Goal: Task Accomplishment & Management: Complete application form

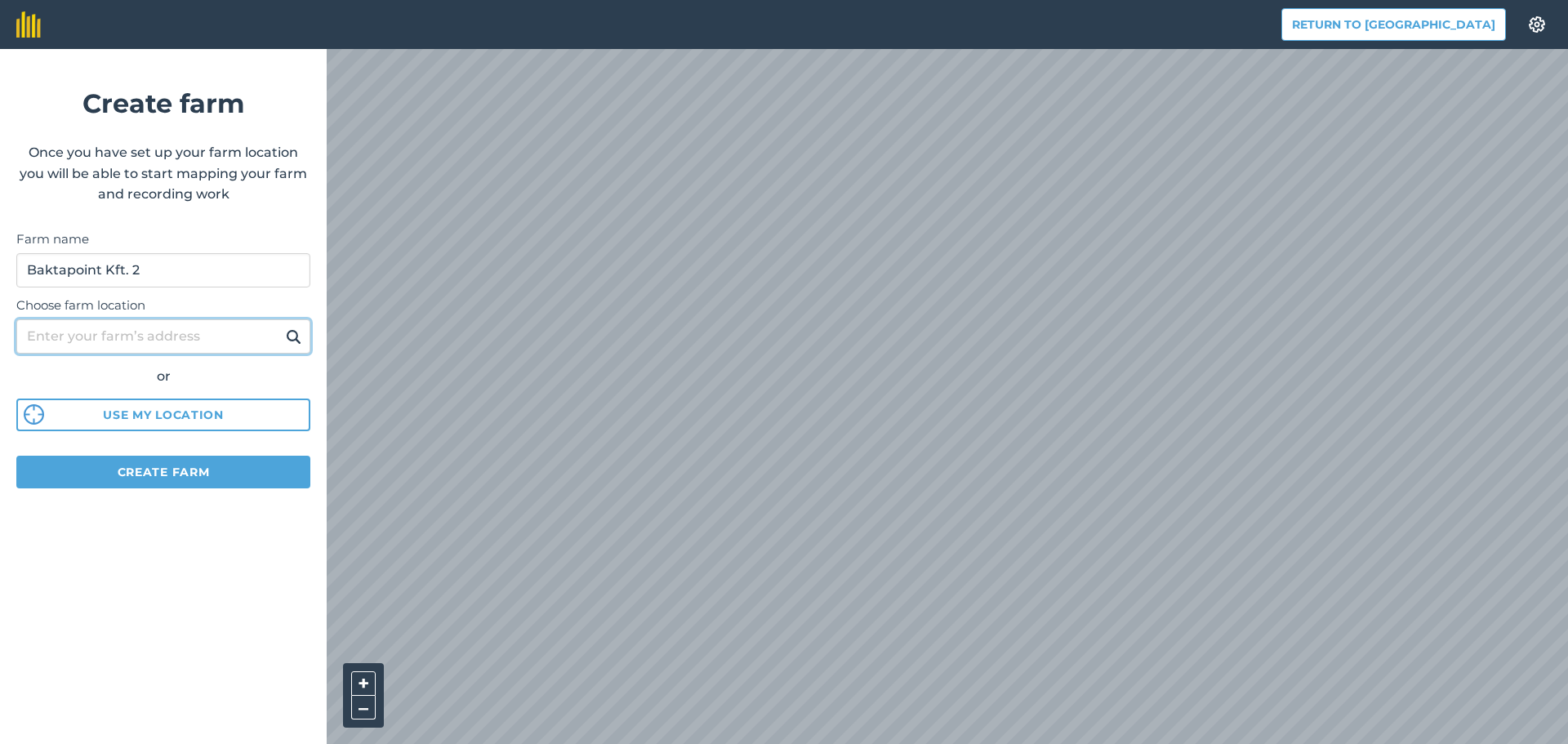
click at [199, 329] on input "Choose farm location" at bounding box center [163, 337] width 294 height 34
click at [296, 337] on img at bounding box center [293, 337] width 15 height 20
click at [1529, 29] on img at bounding box center [1537, 24] width 20 height 16
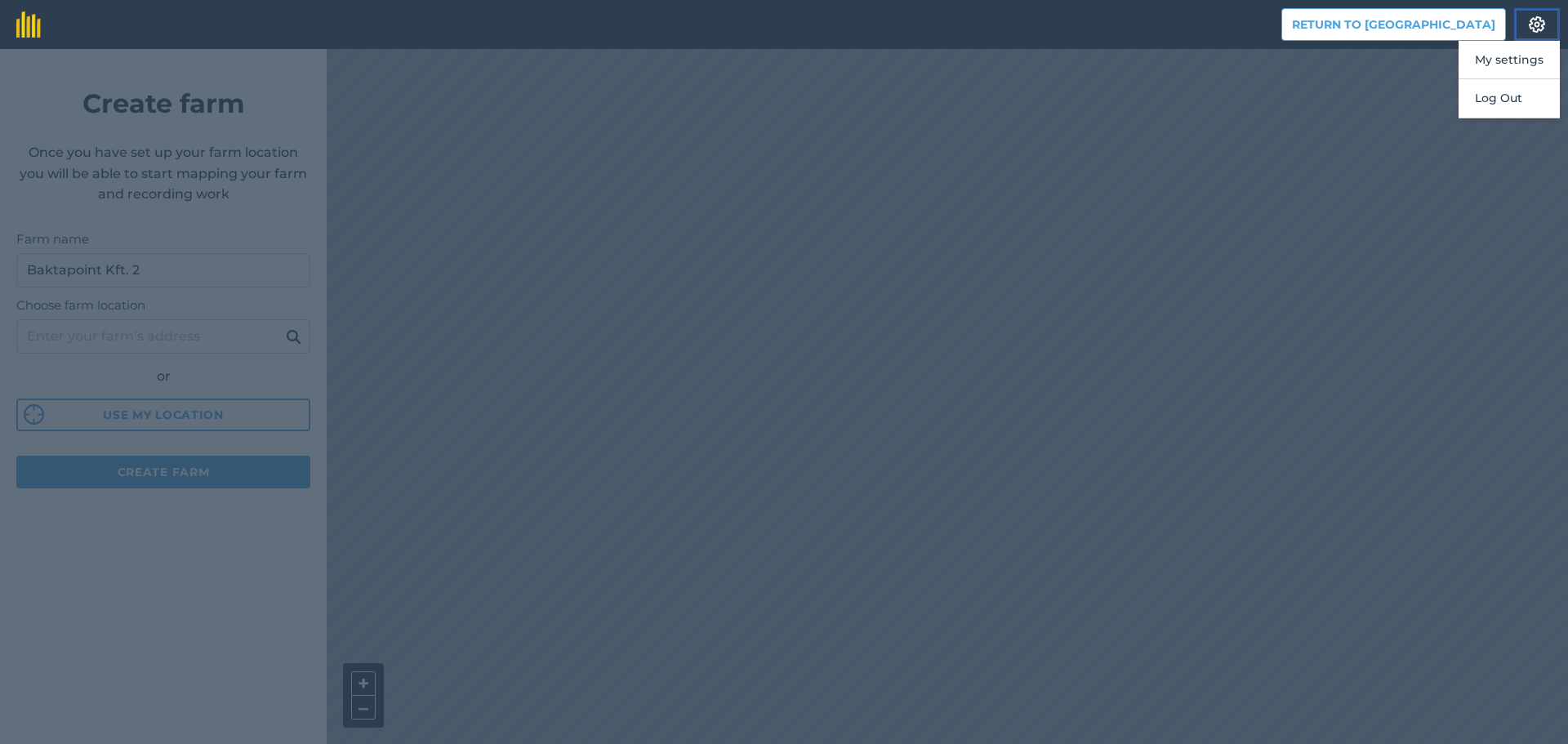
click at [1525, 29] on button "Settings" at bounding box center [1536, 24] width 46 height 33
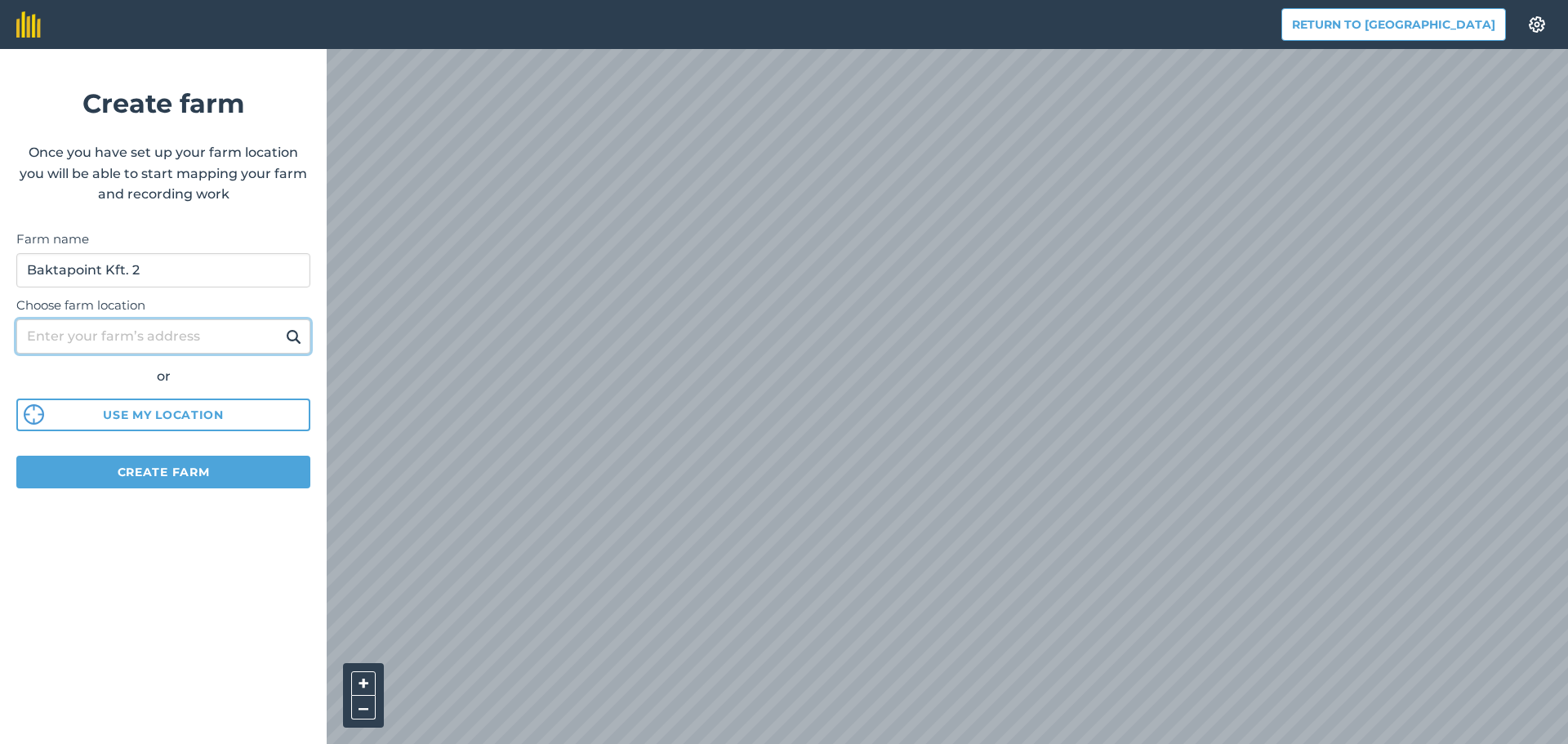
click at [194, 338] on input "Choose farm location" at bounding box center [163, 337] width 294 height 34
type input "Nagyhegyes"
click at [289, 330] on img at bounding box center [293, 337] width 15 height 20
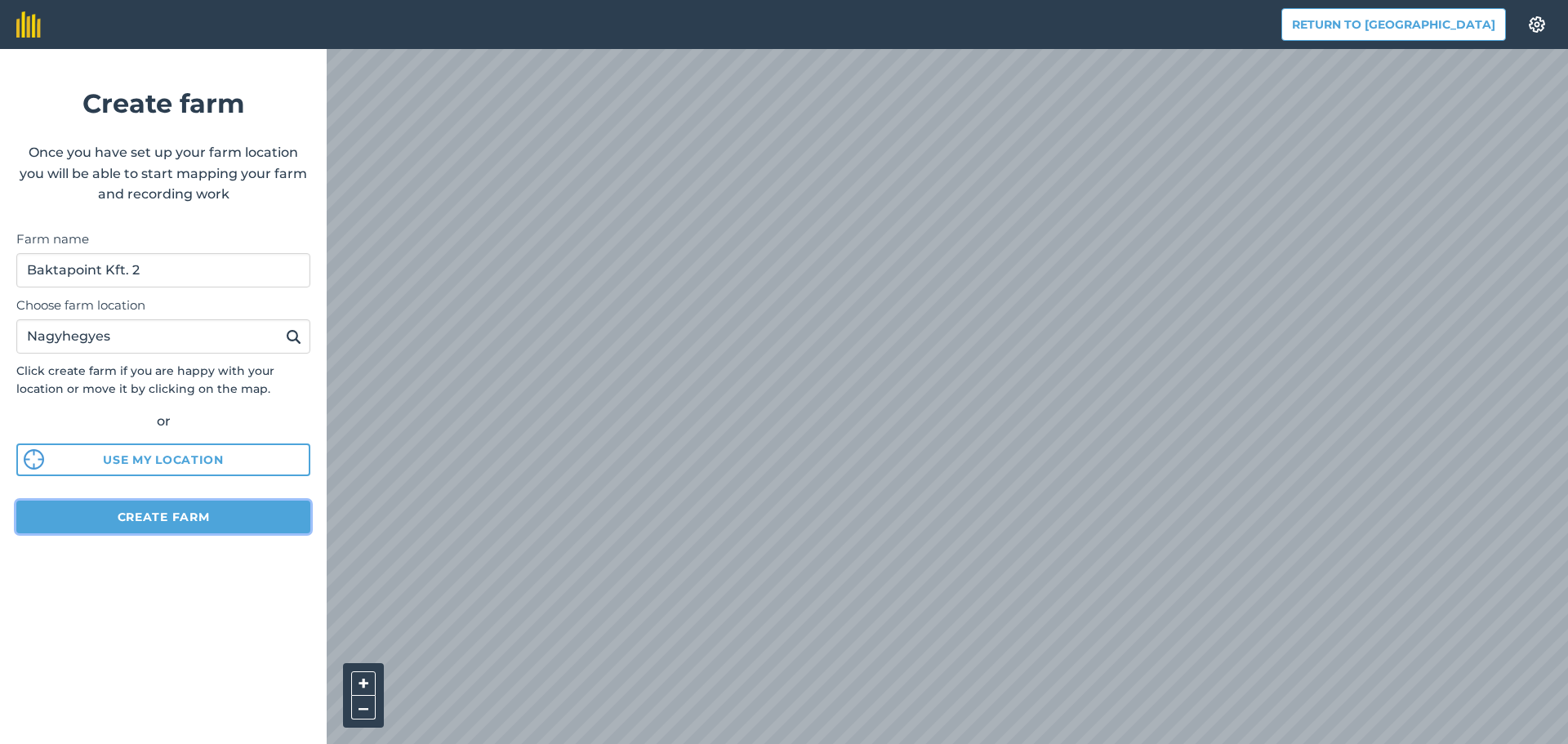
click at [169, 517] on button "Create farm" at bounding box center [163, 517] width 294 height 33
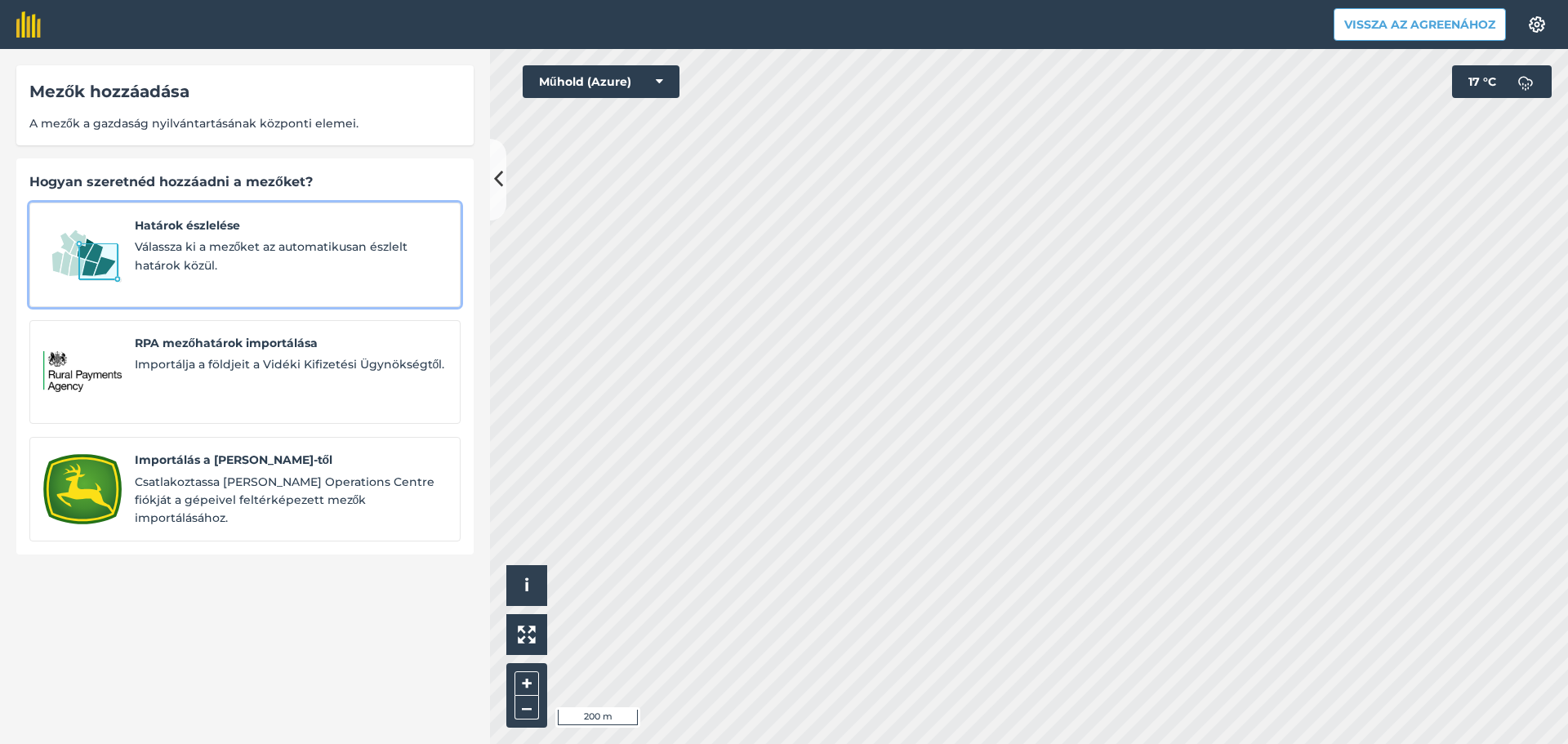
click at [250, 238] on span "Válassza ki a mezőket az automatikusan észlelt határok közül." at bounding box center [291, 255] width 312 height 37
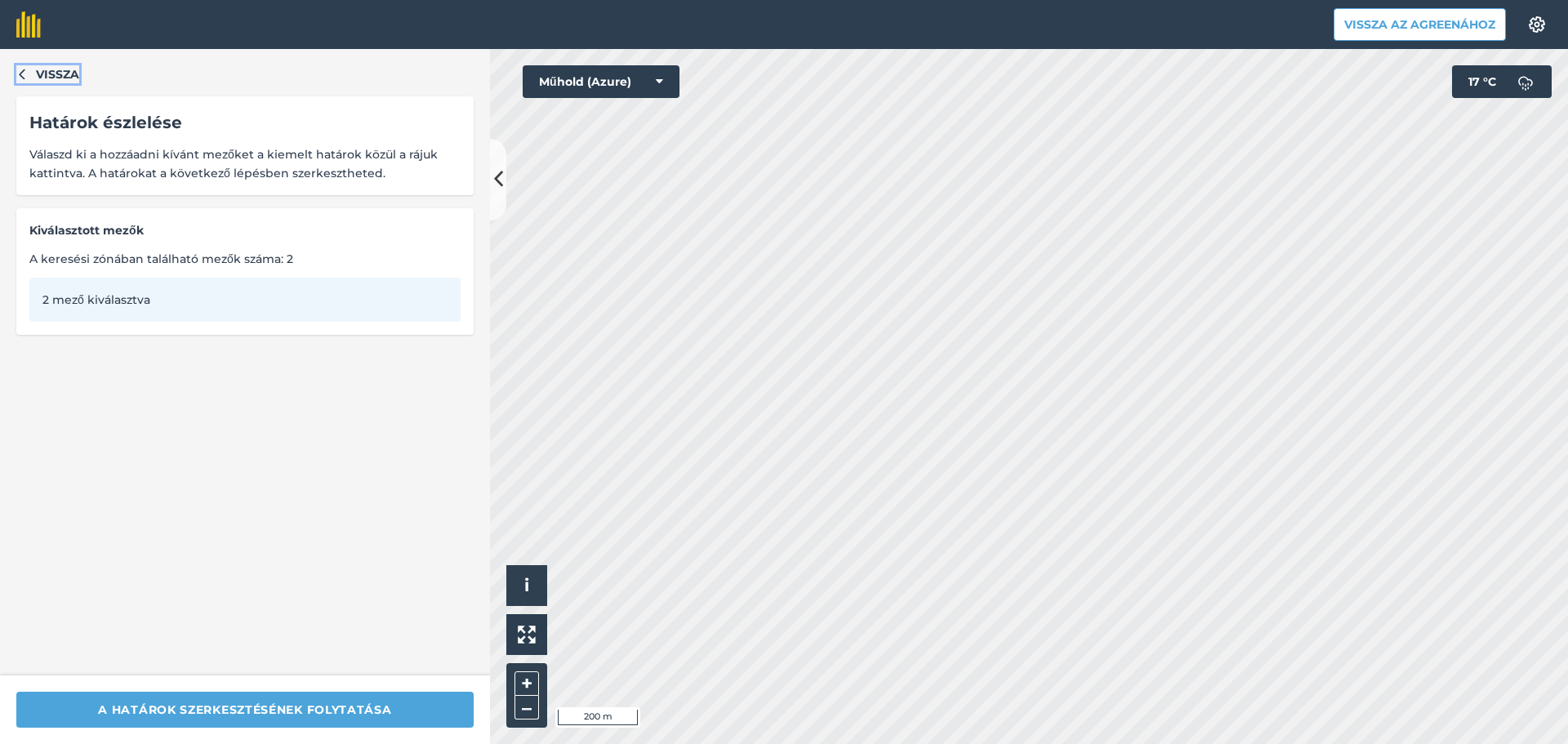
click at [36, 77] on font "Vissza" at bounding box center [58, 74] width 43 height 14
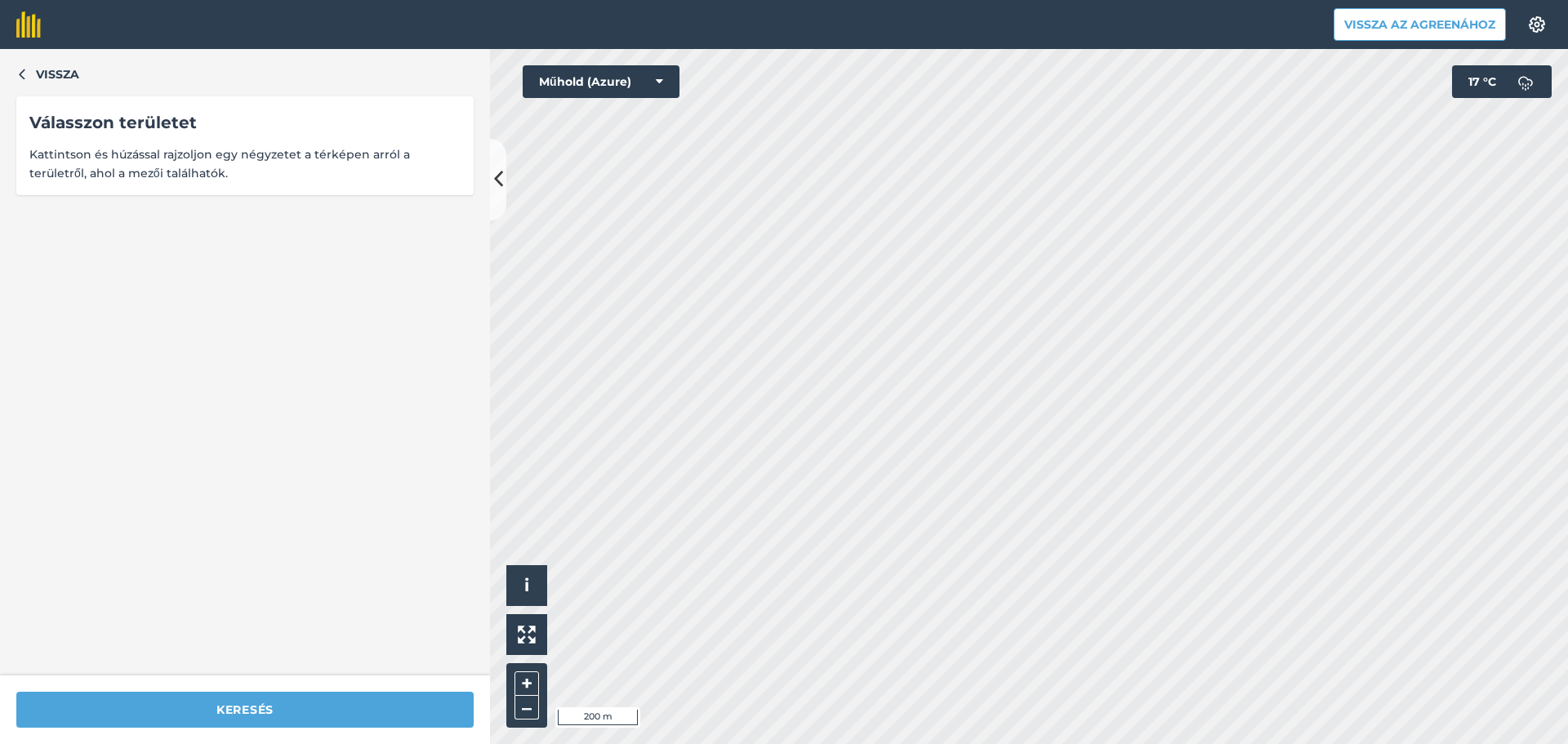
click at [146, 162] on span "Kattintson és húzással rajzoljon egy négyzetet a térképen arról a területről, a…" at bounding box center [244, 164] width 431 height 37
click at [12, 78] on div "Vissza Válasszon területet Kattintson és húzással rajzoljon egy négyzetet a tér…" at bounding box center [244, 362] width 490 height 626
click at [19, 72] on icon "button" at bounding box center [22, 73] width 12 height 12
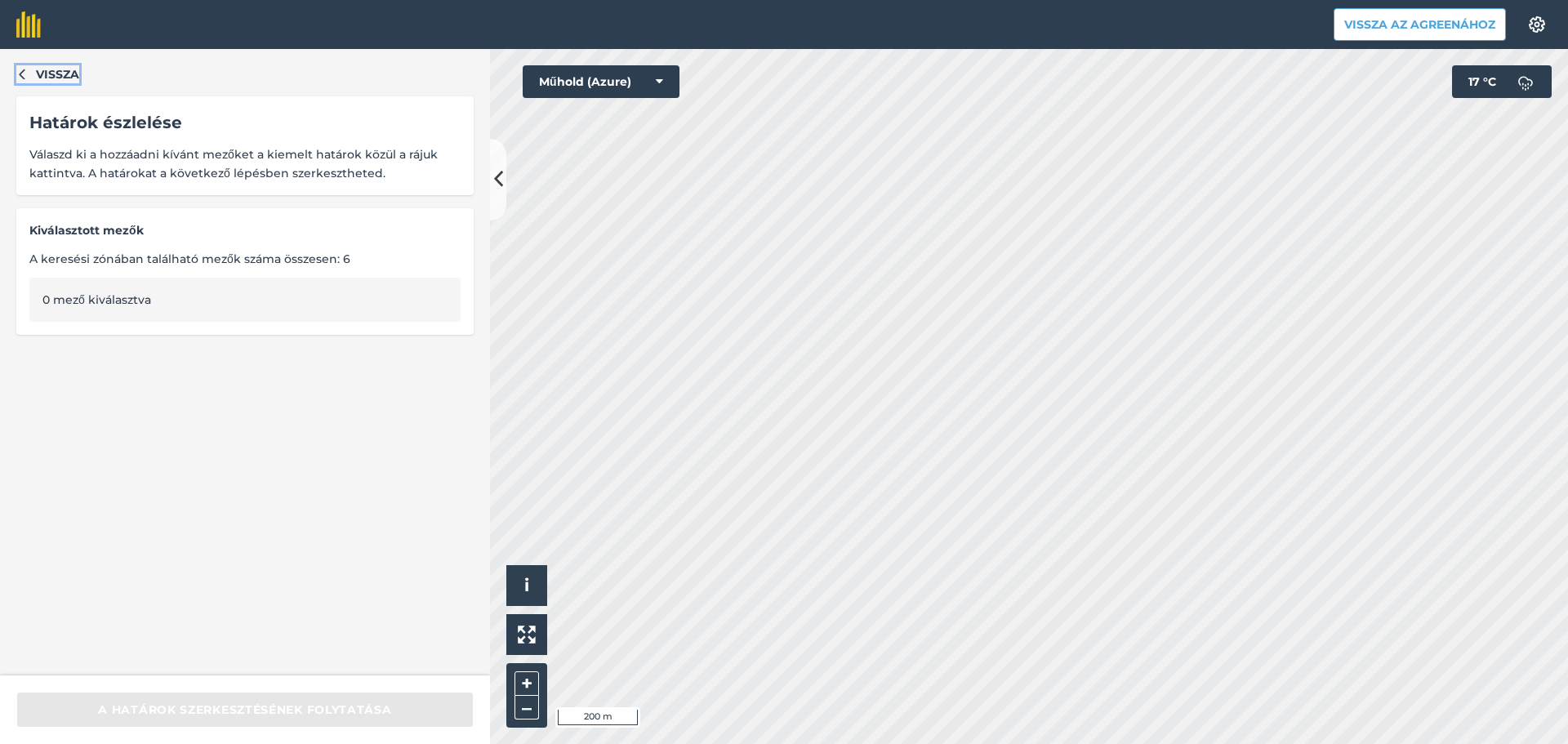
click at [48, 77] on font "Vissza" at bounding box center [58, 74] width 43 height 14
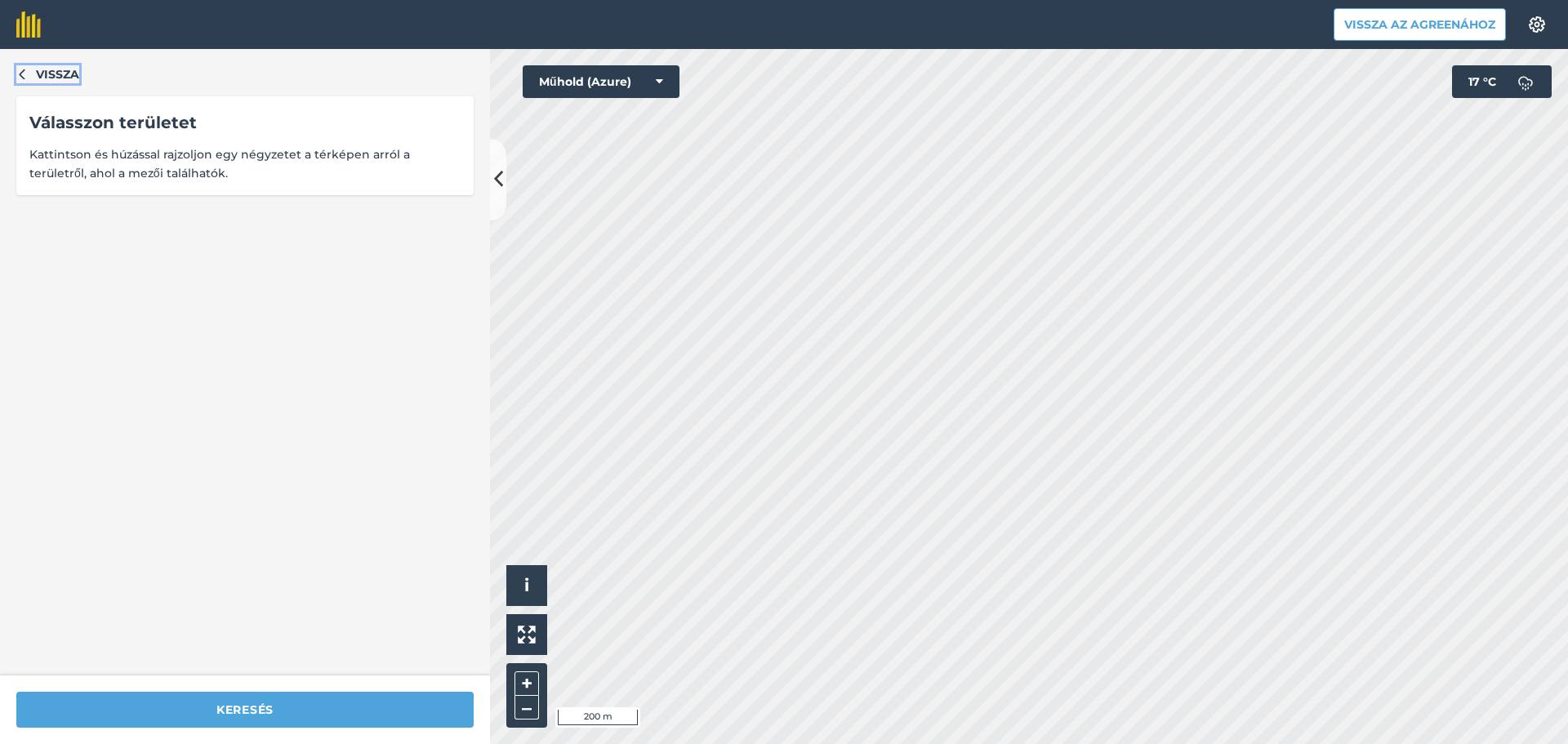
click at [51, 78] on font "Vissza" at bounding box center [58, 74] width 43 height 14
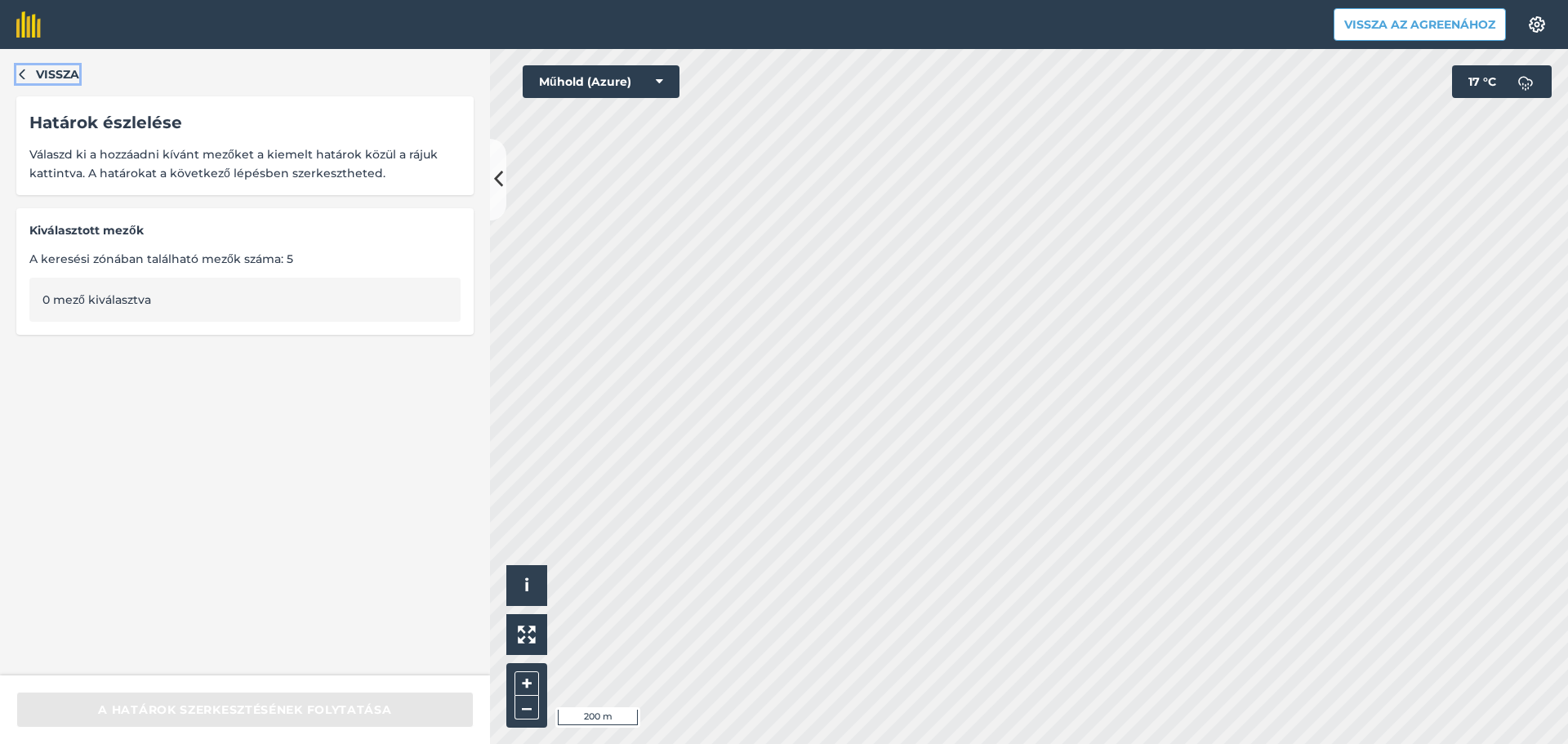
click at [34, 65] on button "Vissza" at bounding box center [47, 74] width 62 height 18
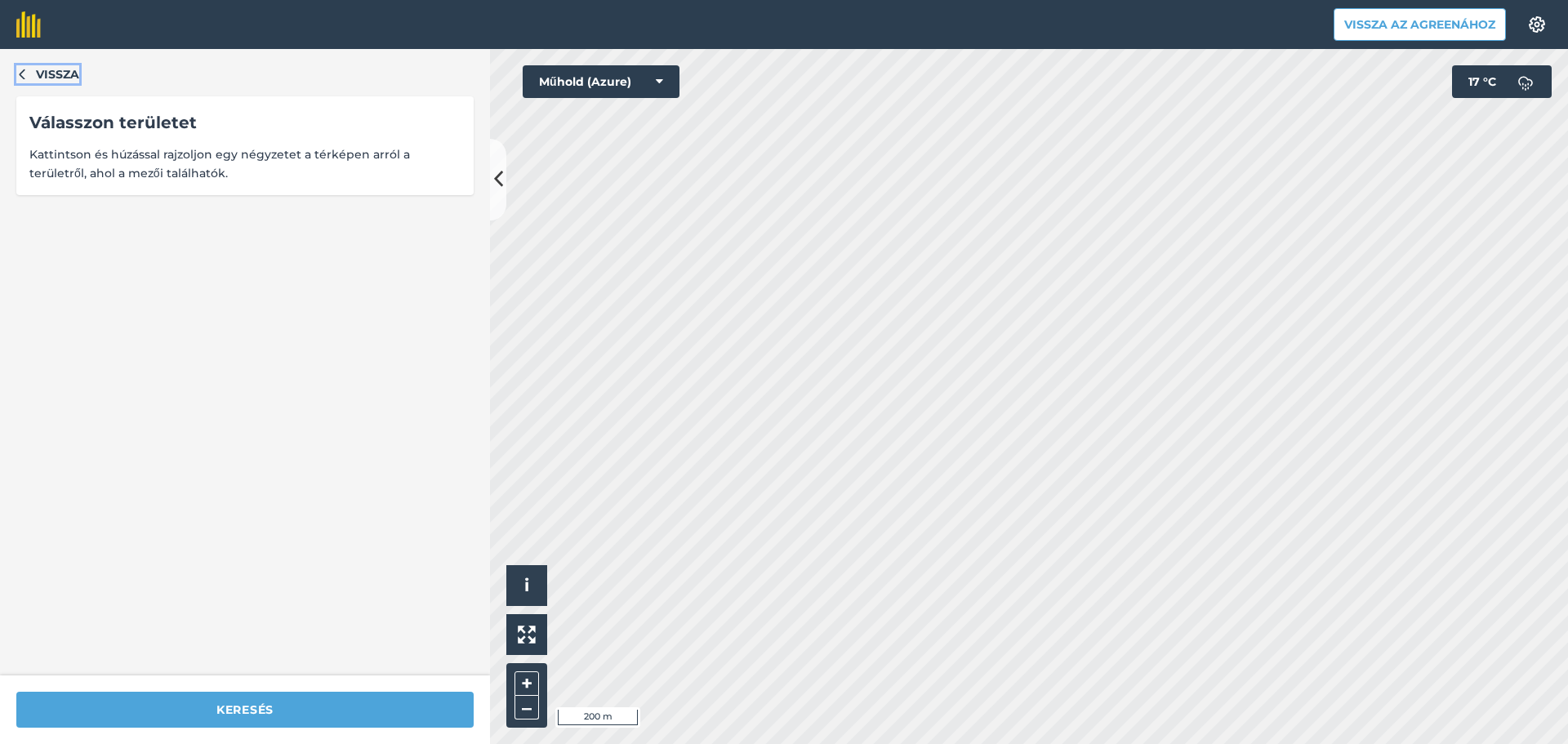
click at [34, 65] on button "Vissza" at bounding box center [47, 74] width 62 height 18
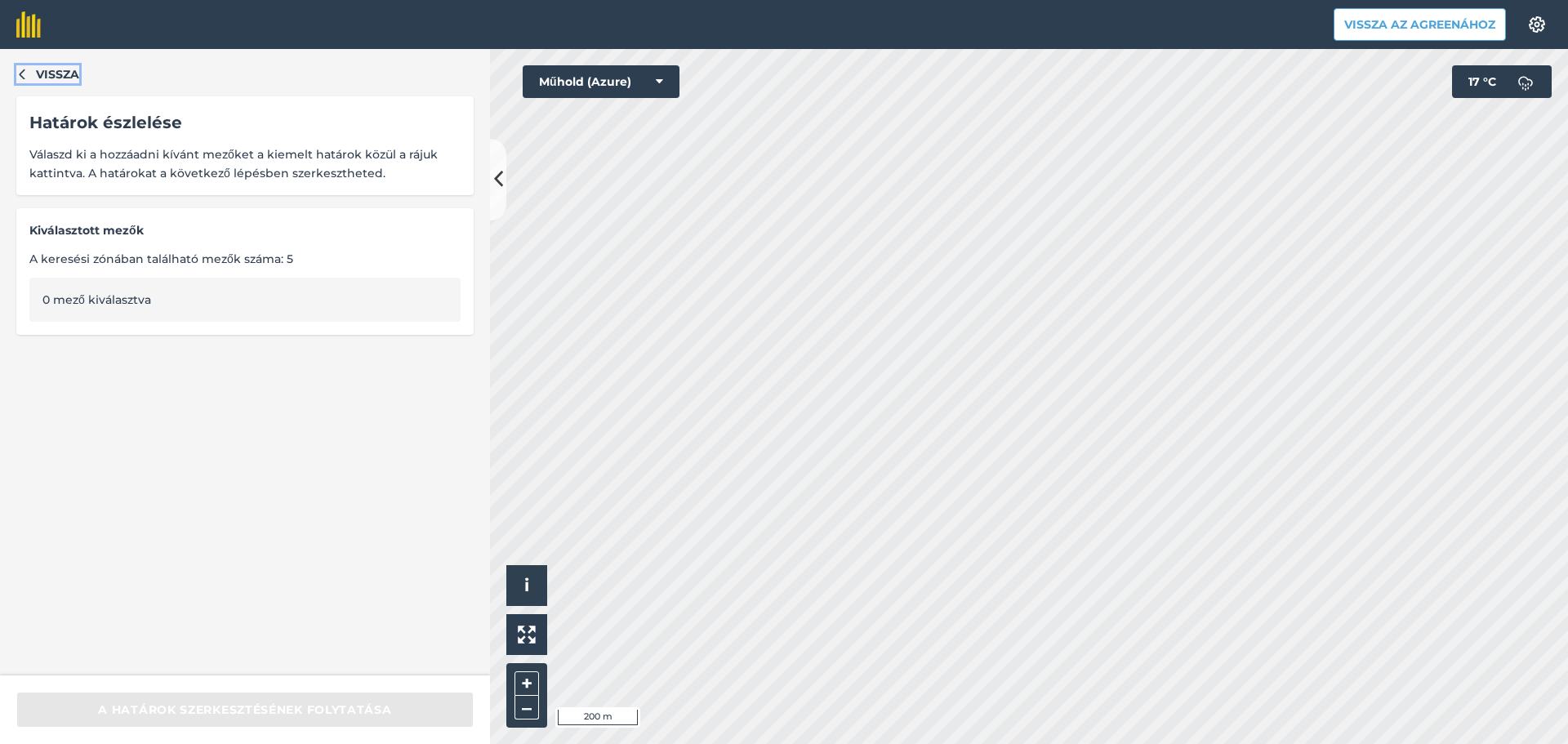
click at [29, 80] on button "Vissza" at bounding box center [47, 74] width 62 height 18
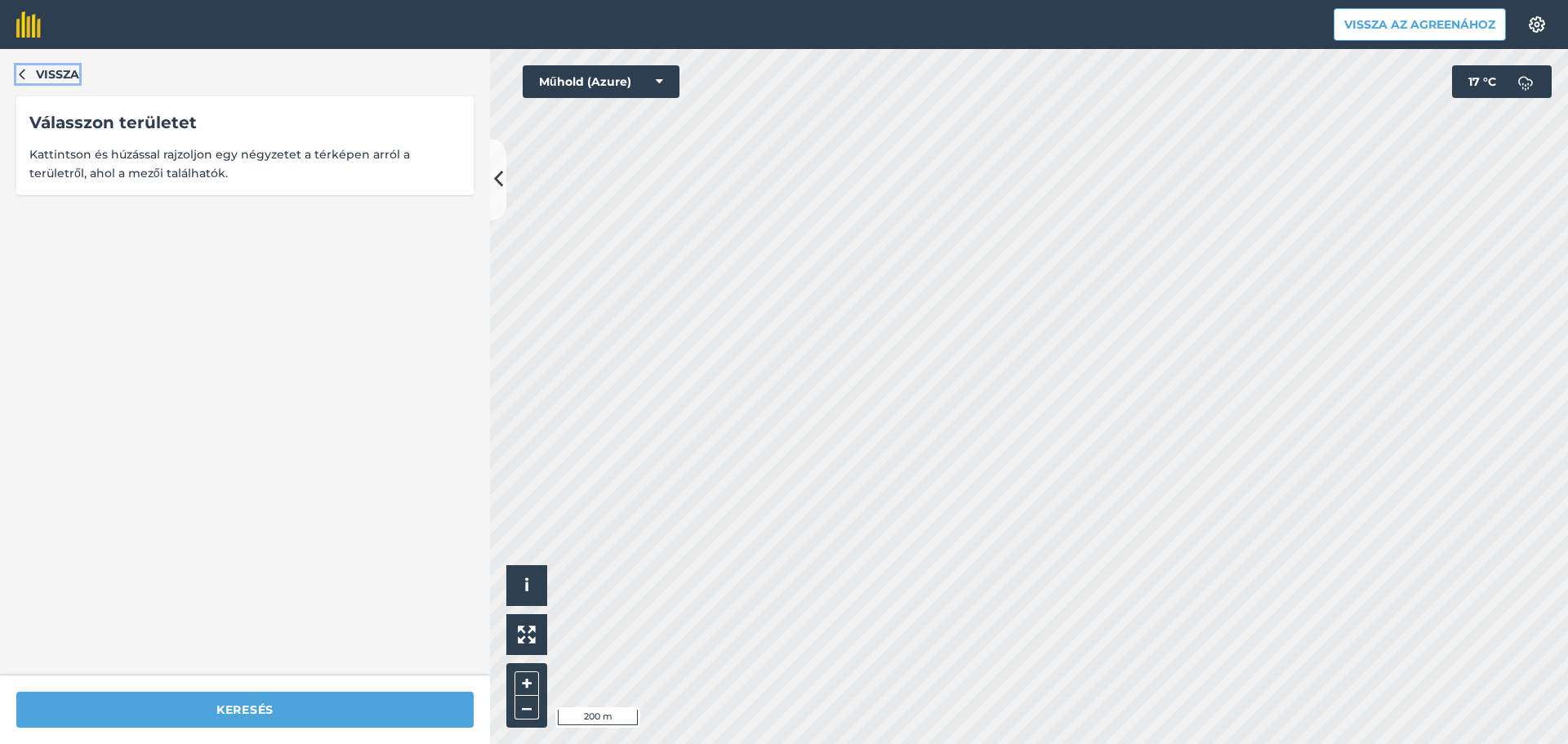
click at [42, 76] on font "Vissza" at bounding box center [58, 74] width 43 height 14
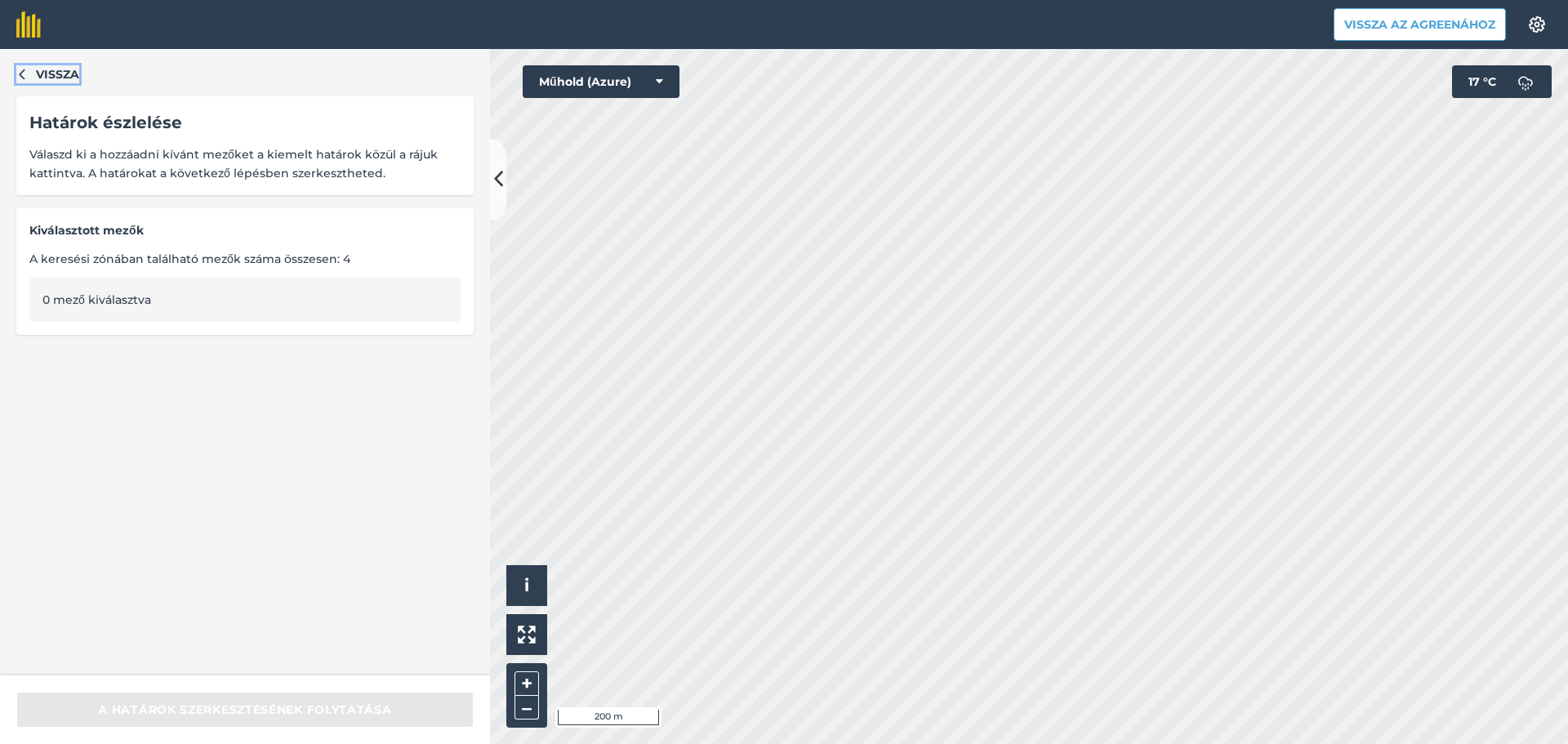
click at [19, 71] on icon "button" at bounding box center [22, 73] width 12 height 12
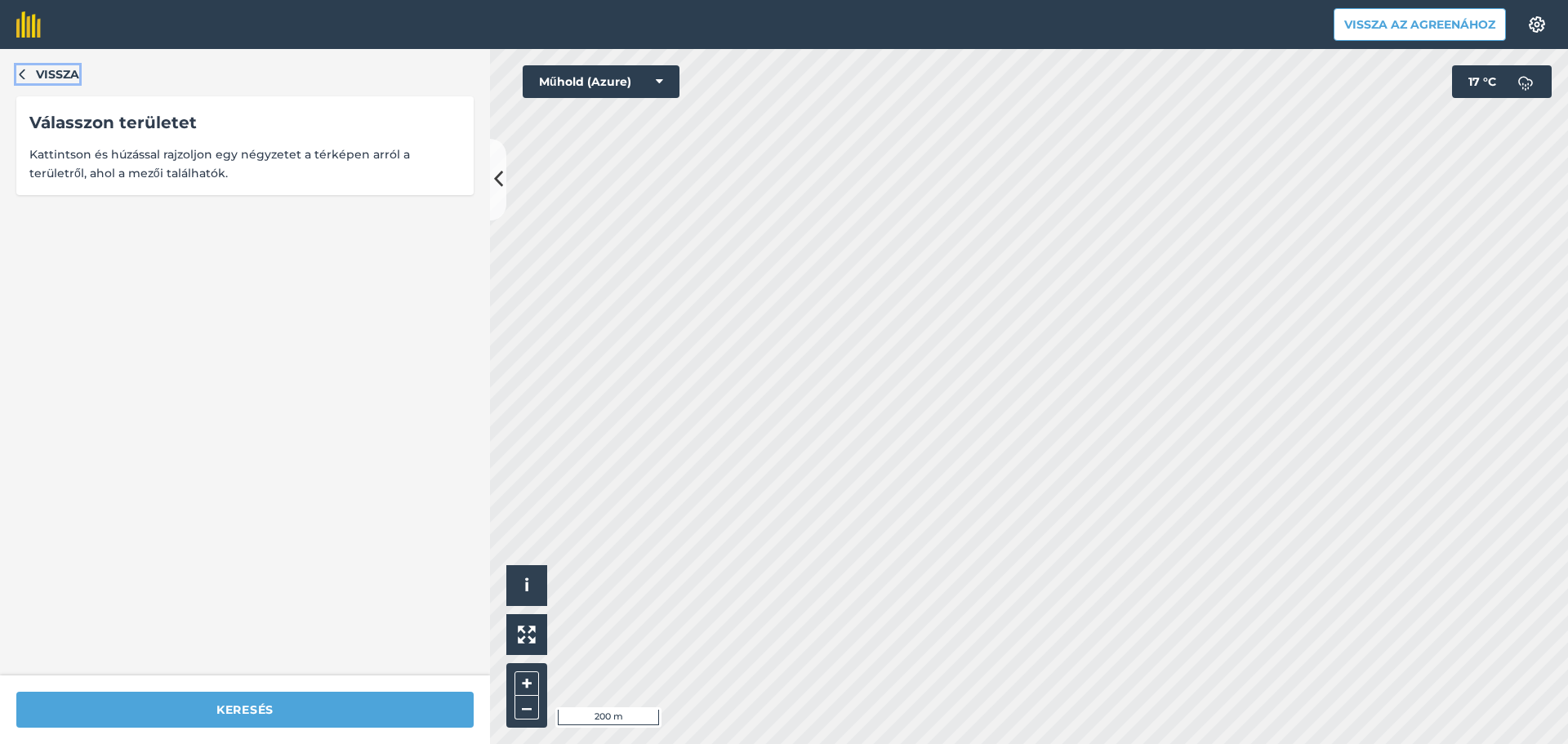
click at [19, 71] on icon "button" at bounding box center [22, 73] width 12 height 12
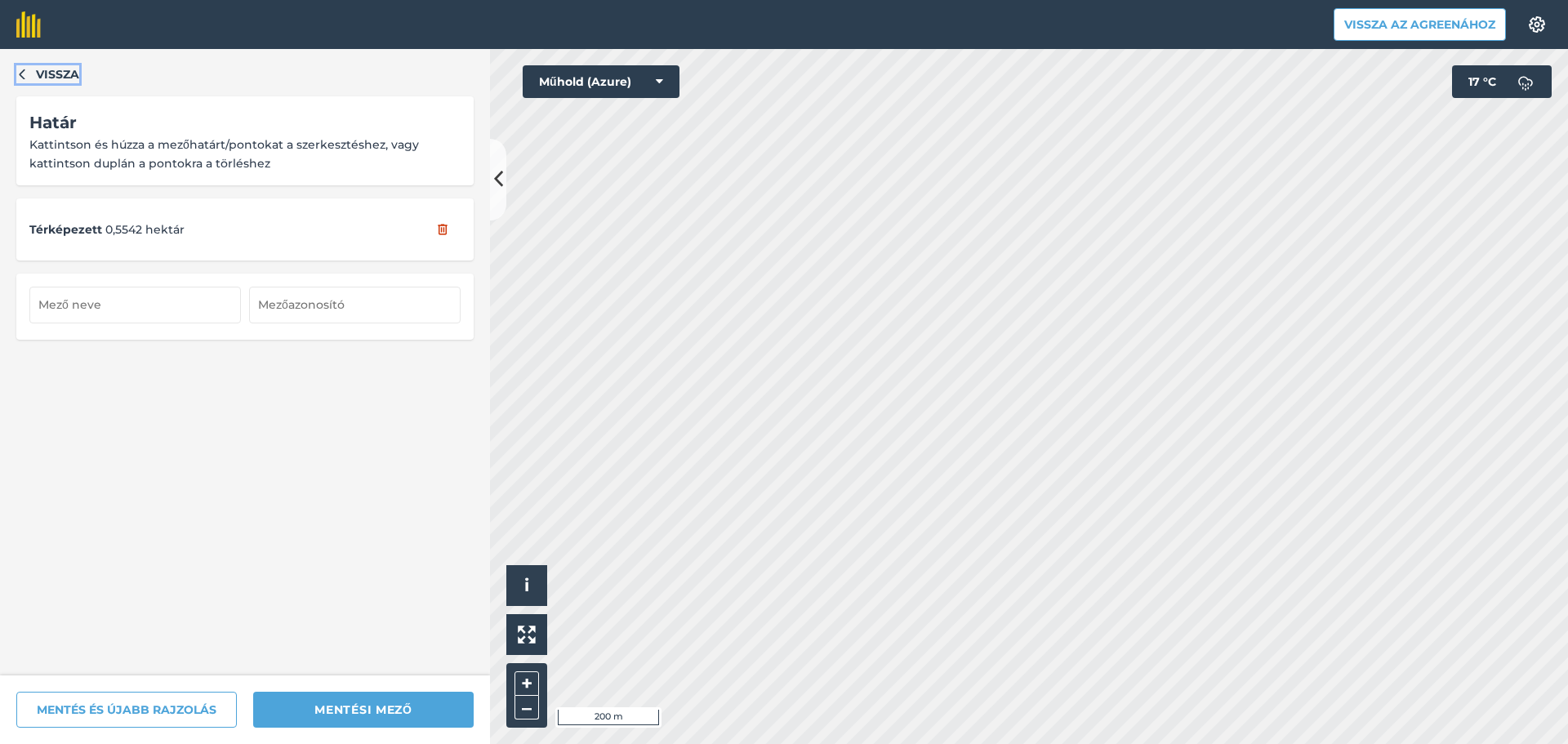
click at [21, 71] on icon "button" at bounding box center [22, 73] width 12 height 12
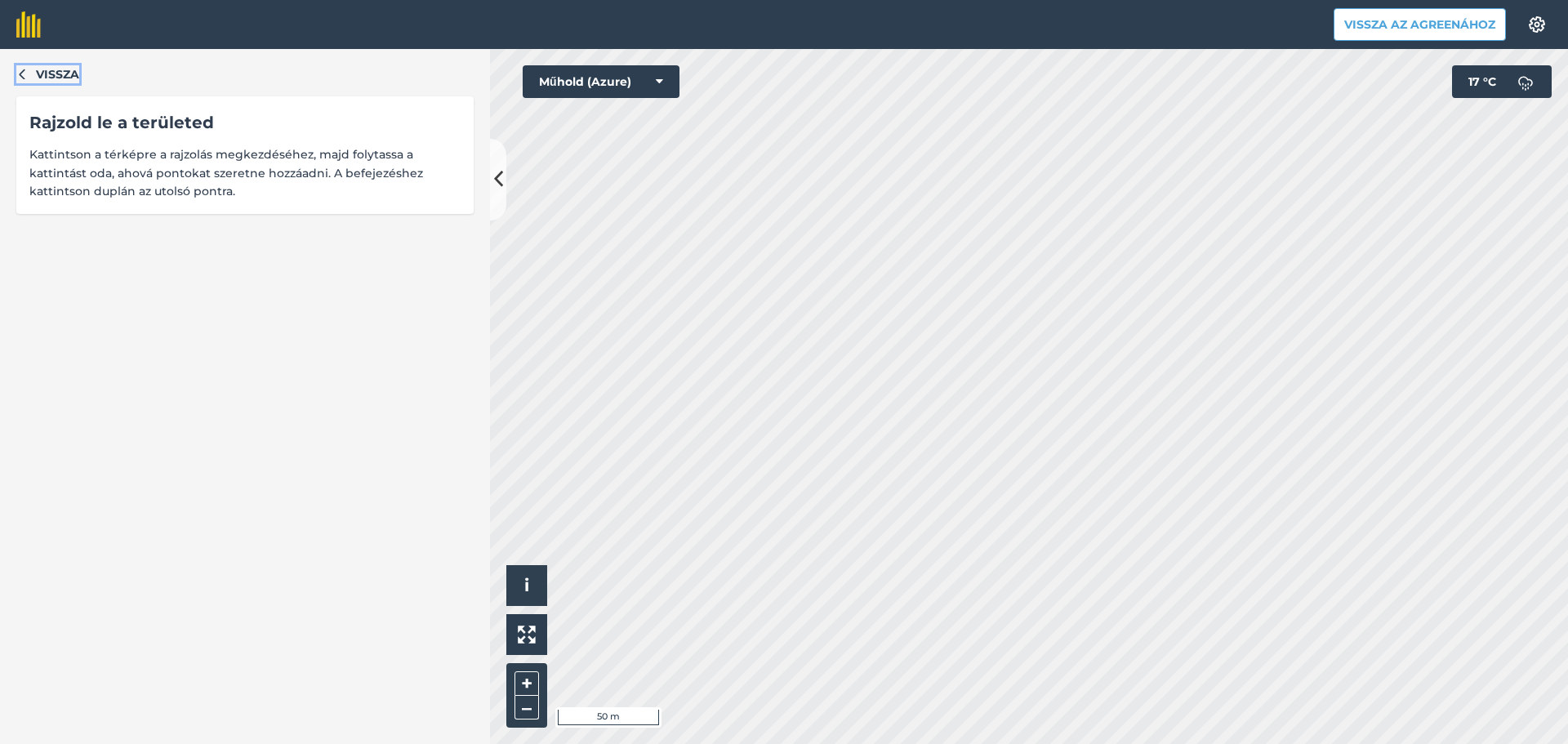
click at [68, 82] on span "Vissza" at bounding box center [58, 74] width 43 height 18
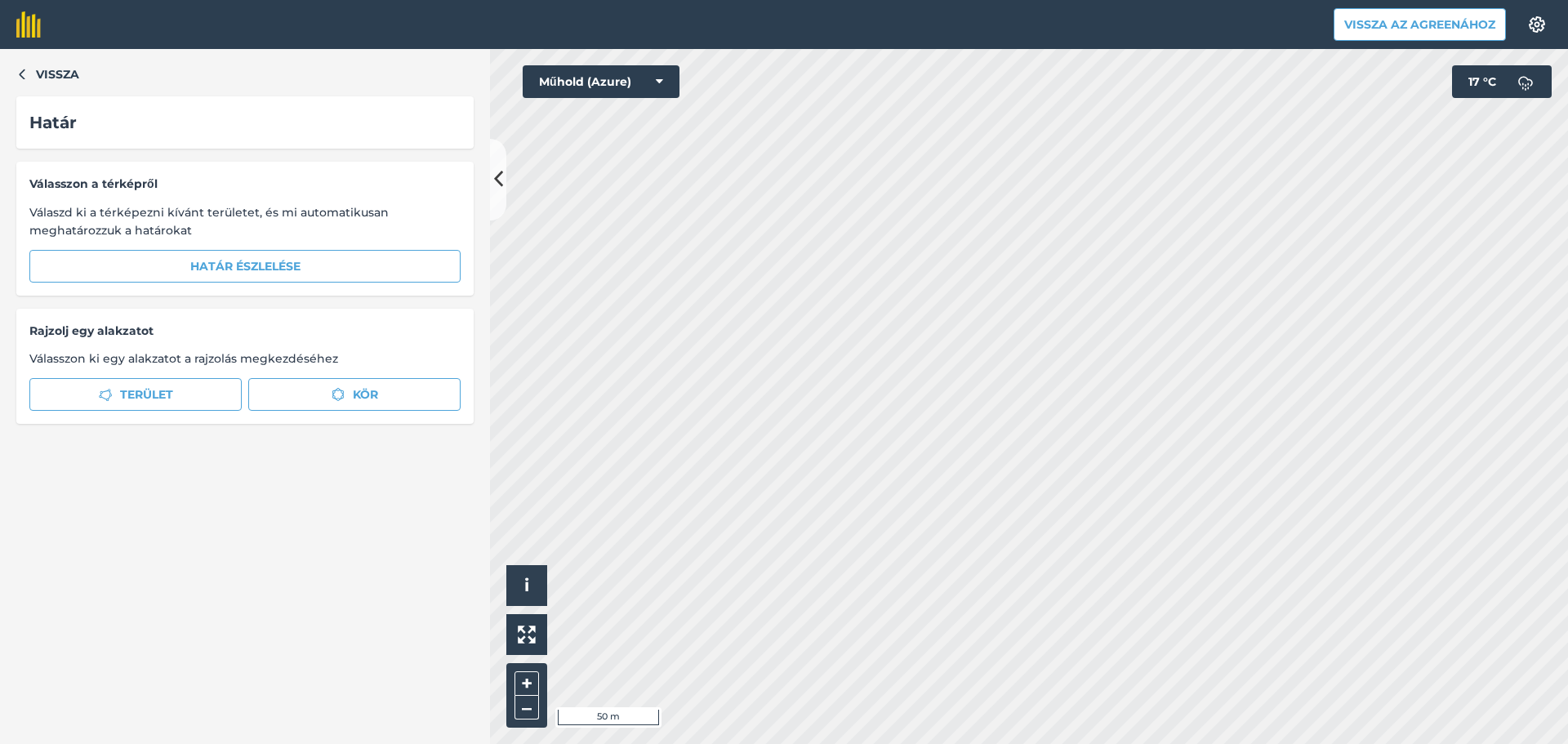
click at [57, 59] on div "Vissza Határ Válasszon a térképről Válaszd ki a térképezni kívánt területet, és…" at bounding box center [244, 396] width 490 height 695
click at [54, 68] on font "Vissza" at bounding box center [58, 74] width 43 height 14
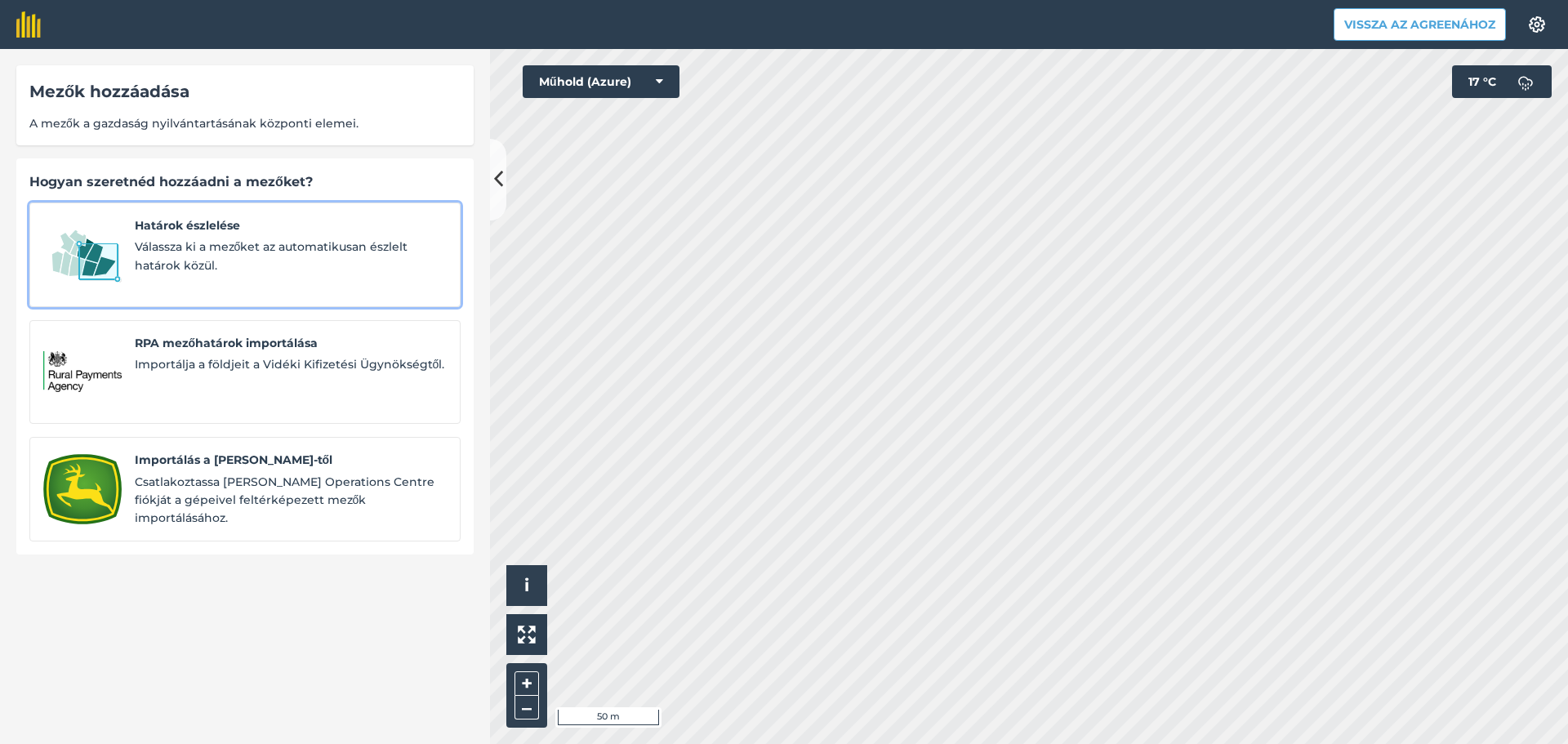
click at [229, 255] on span "Válassza ki a mezőket az automatikusan észlelt határok közül." at bounding box center [291, 255] width 312 height 37
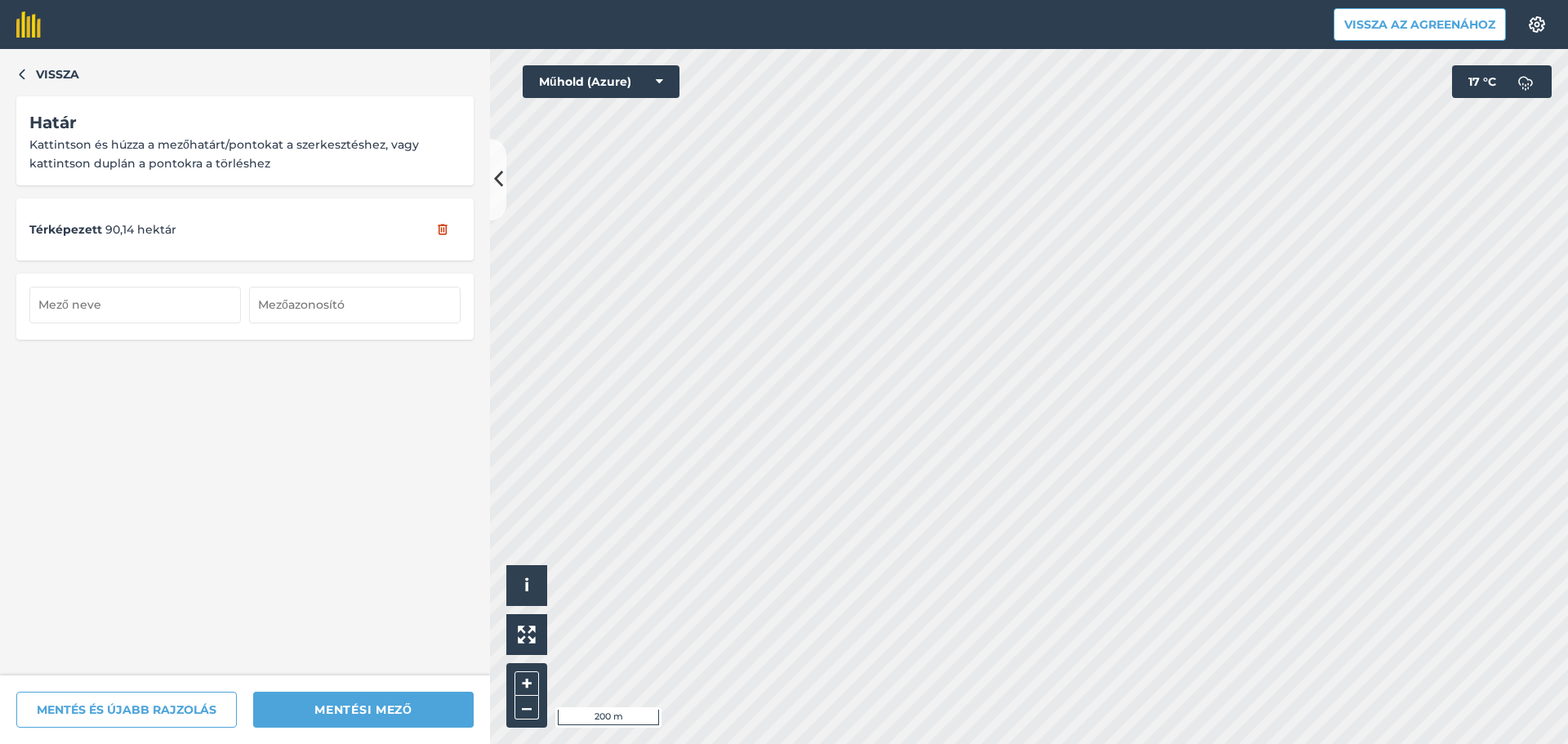
drag, startPoint x: 366, startPoint y: 487, endPoint x: 337, endPoint y: 533, distance: 54.4
click at [337, 533] on div "Vissza Határ Kattintson és húzza a mezőhatárt/pontokat a szerkesztéshez, vagy k…" at bounding box center [244, 362] width 490 height 626
click at [28, 70] on button "Vissza" at bounding box center [47, 74] width 62 height 18
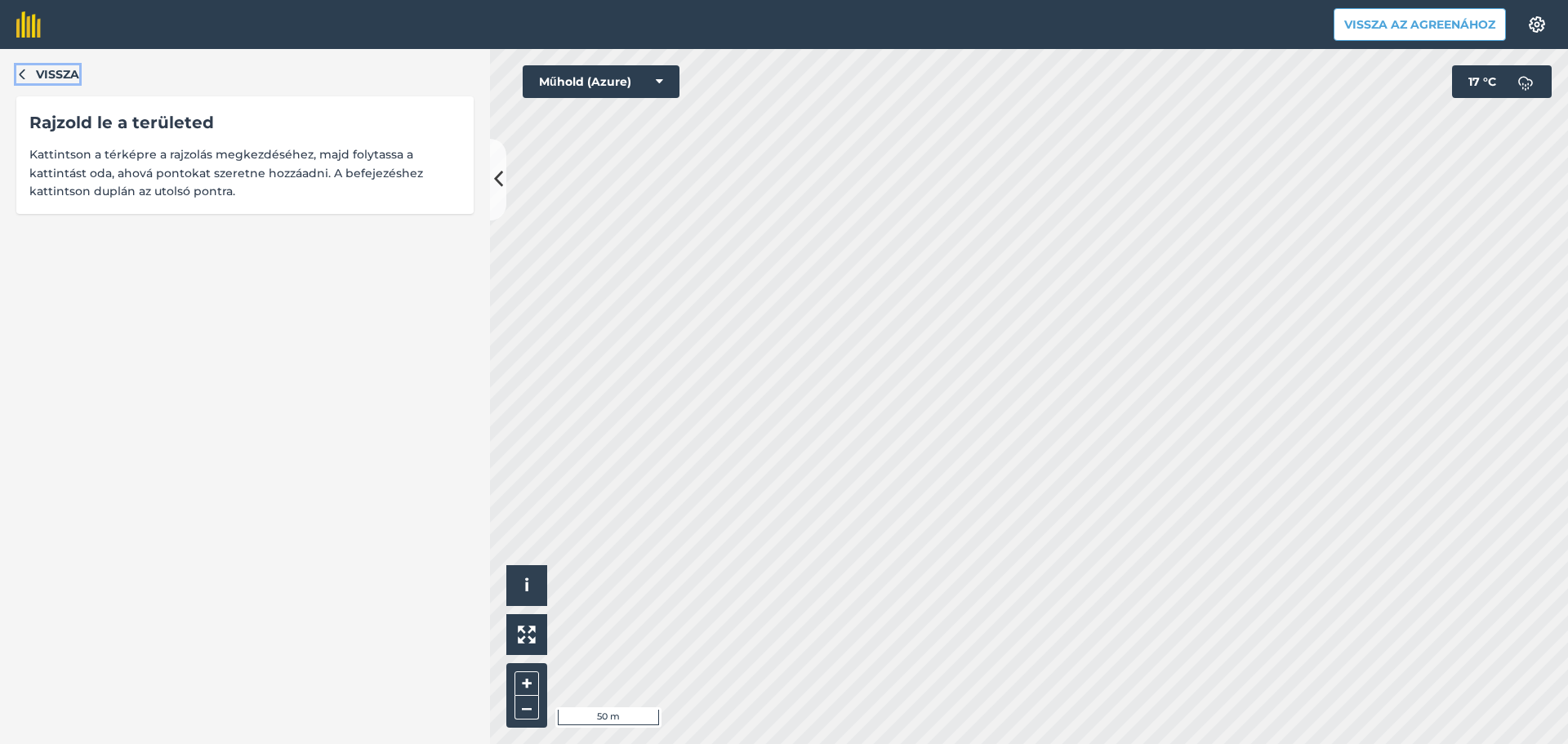
click at [28, 70] on button "Vissza" at bounding box center [47, 74] width 62 height 18
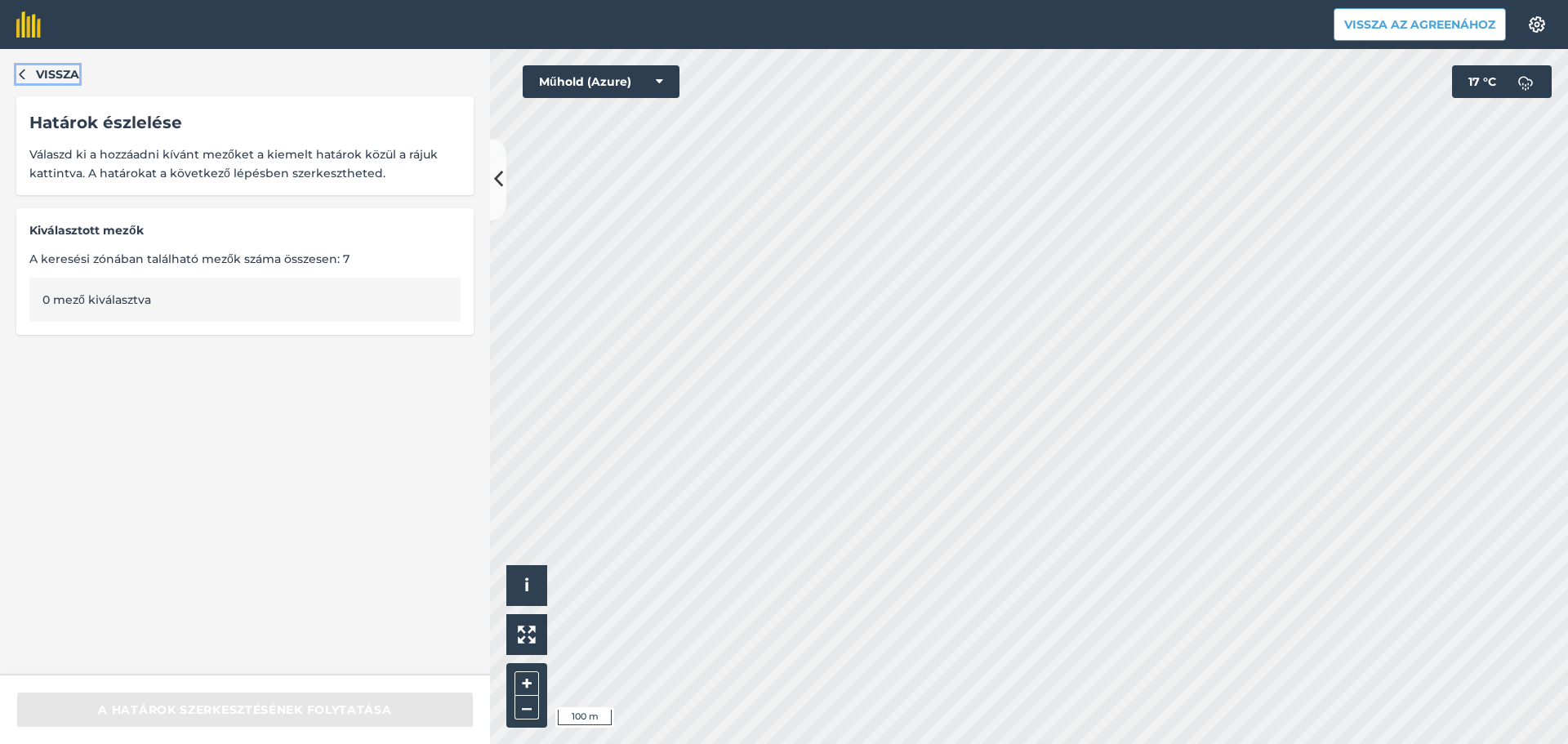
click at [37, 76] on font "Vissza" at bounding box center [58, 74] width 43 height 14
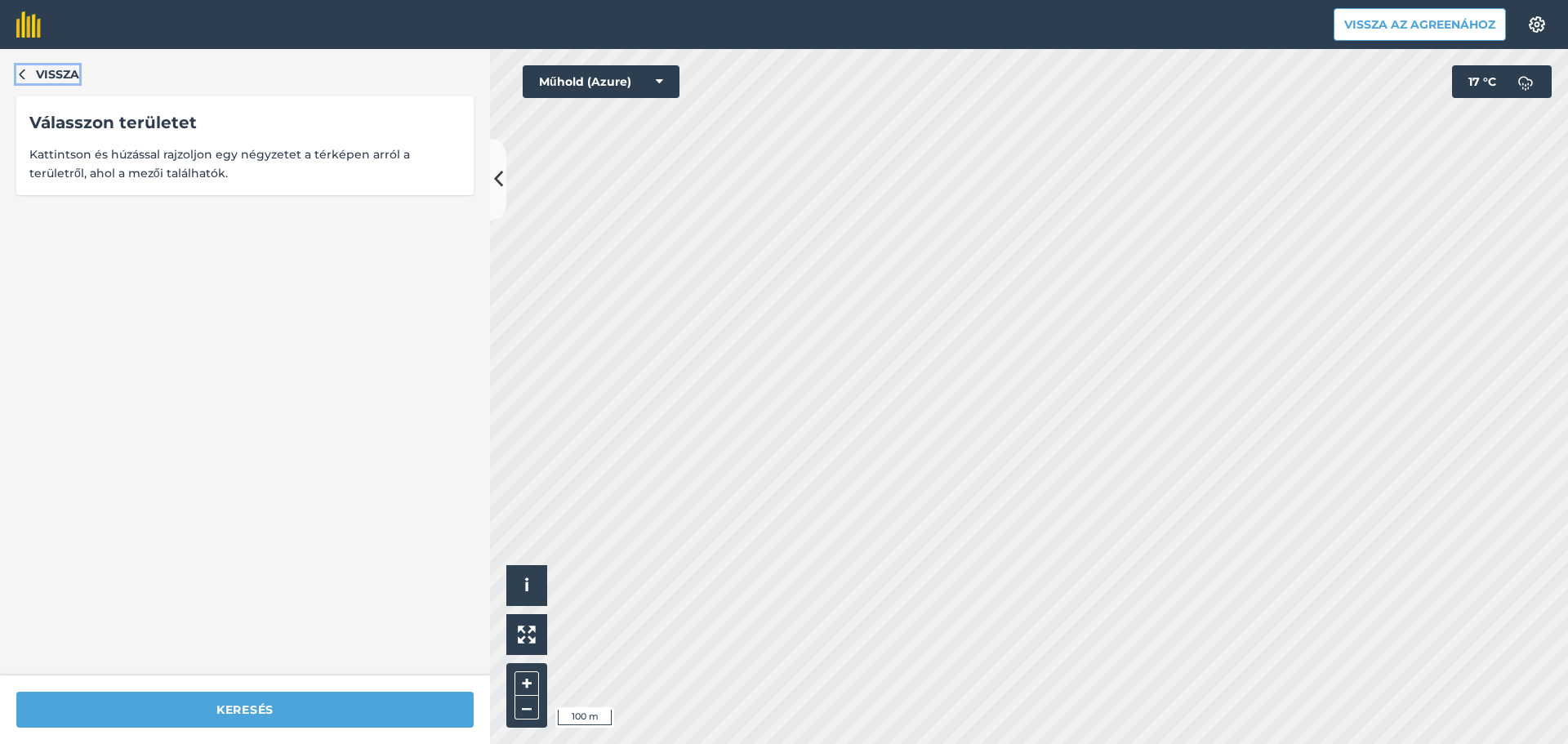
click at [37, 74] on font "Vissza" at bounding box center [58, 74] width 43 height 14
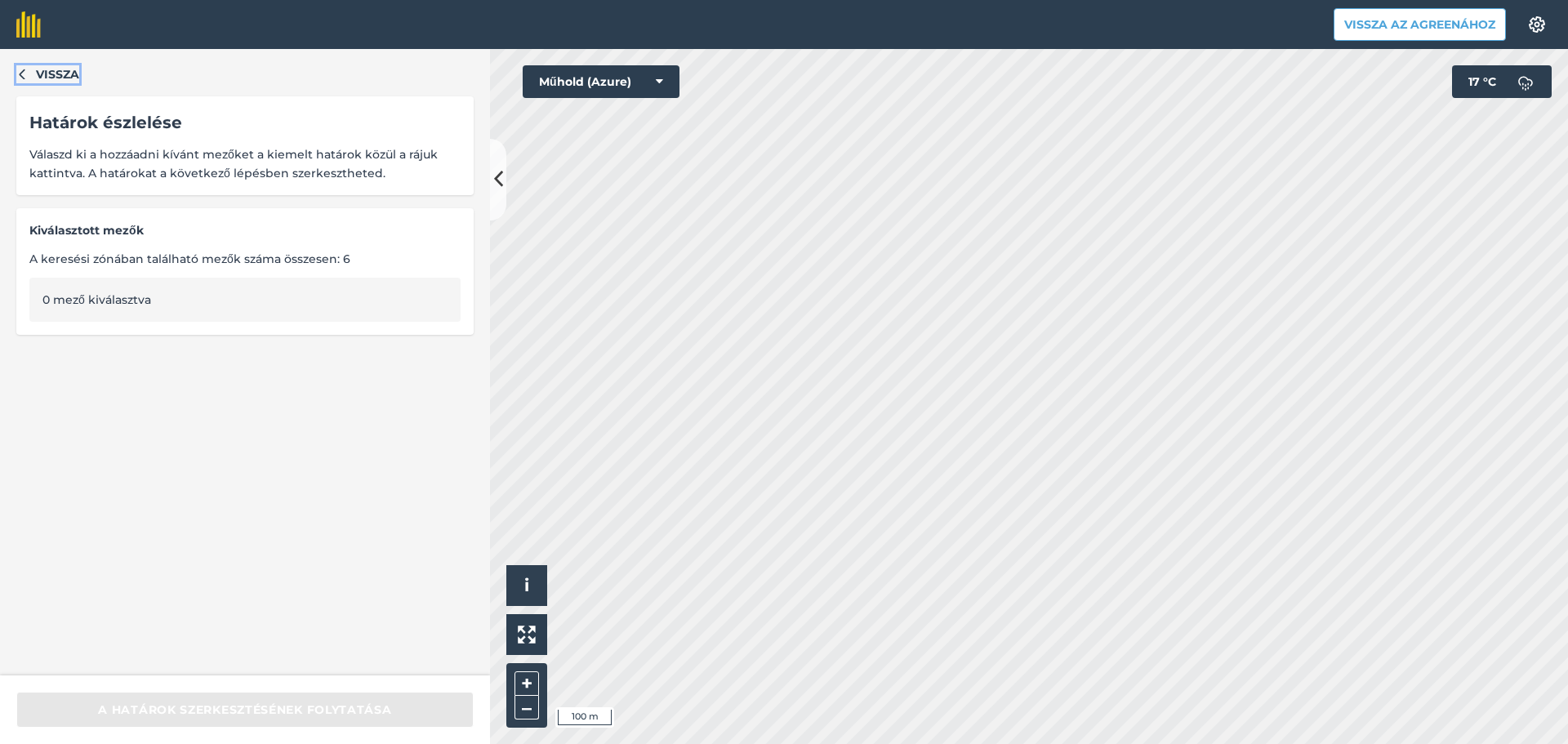
click at [47, 78] on font "Vissza" at bounding box center [58, 74] width 43 height 14
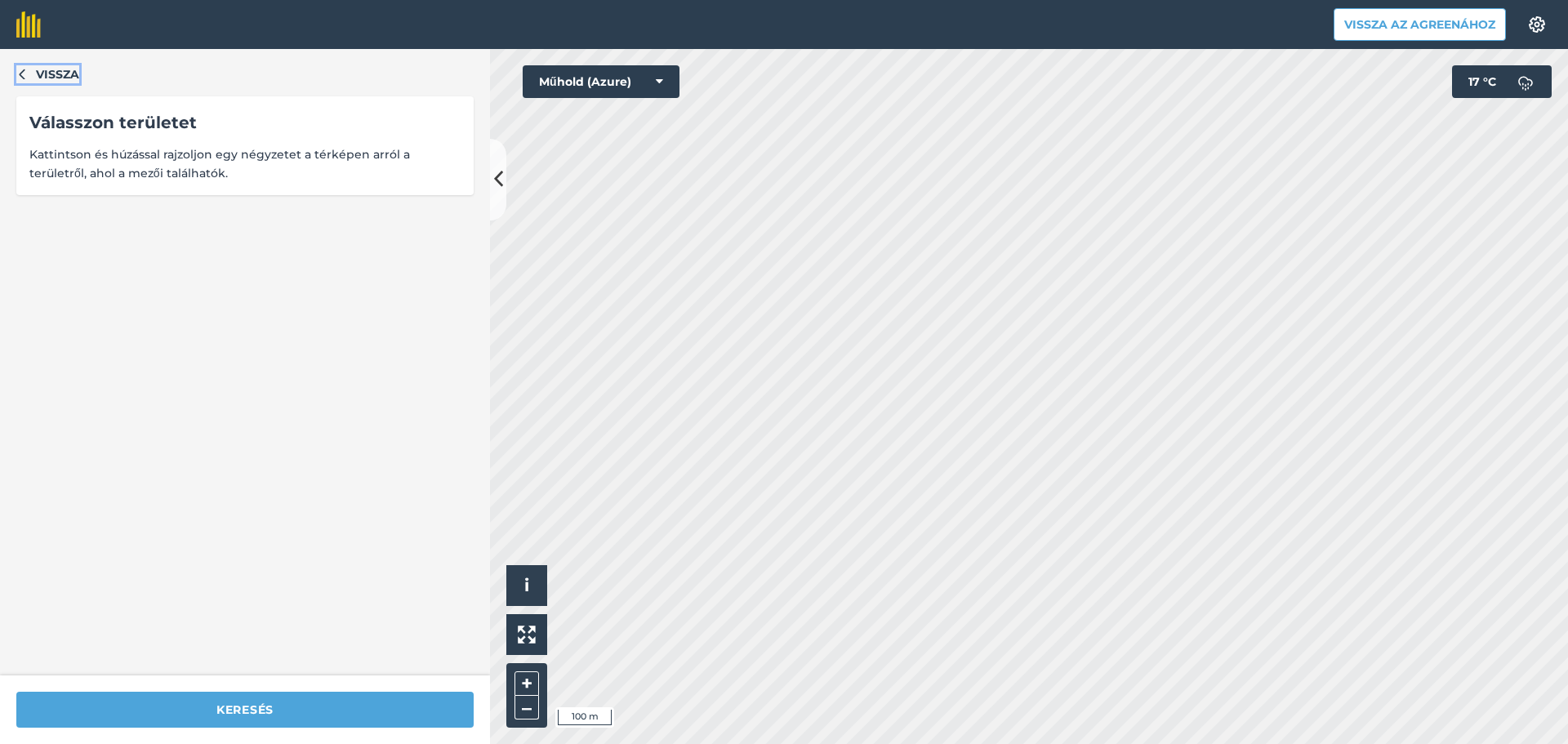
click at [48, 71] on font "Vissza" at bounding box center [58, 74] width 43 height 14
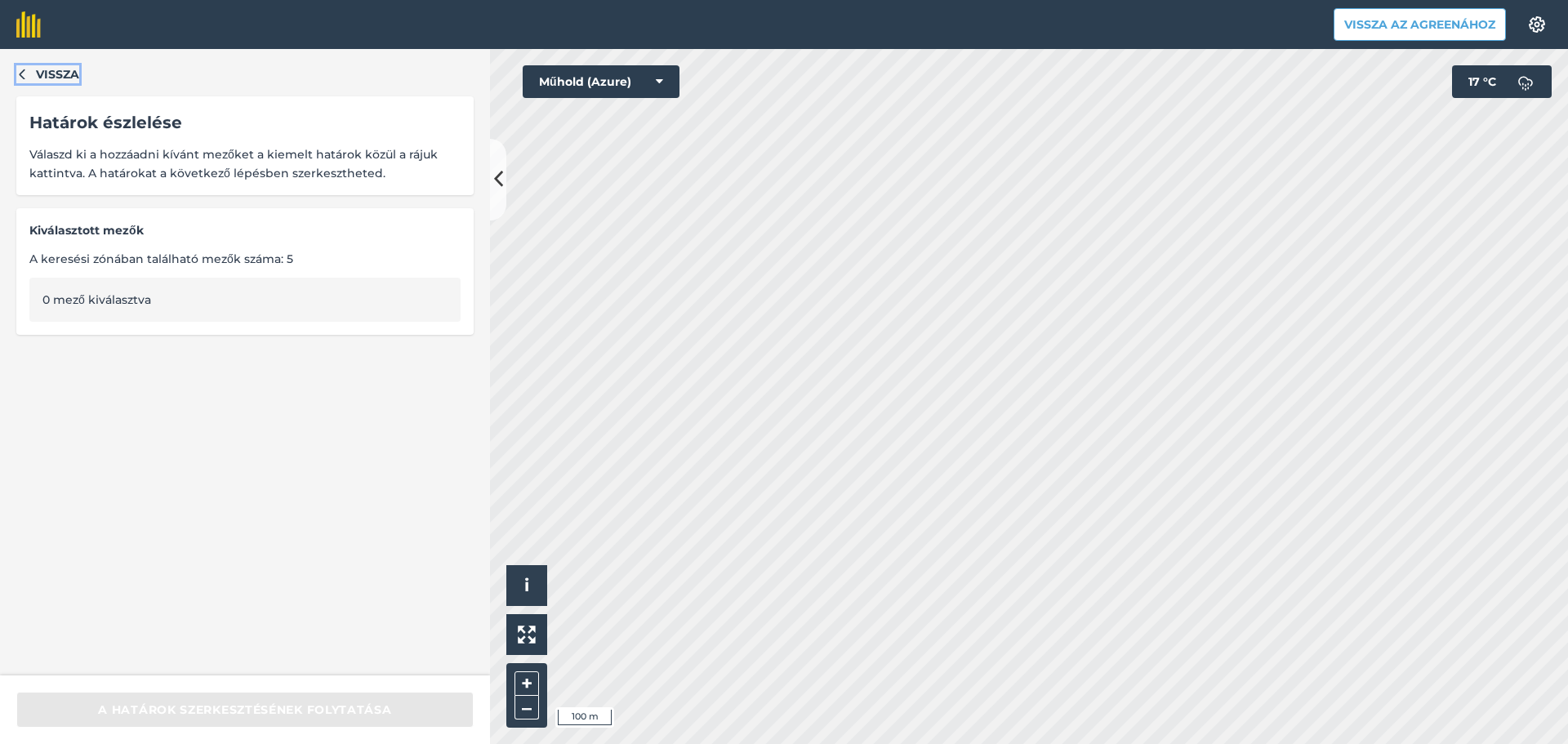
click at [34, 75] on button "Vissza" at bounding box center [47, 74] width 62 height 18
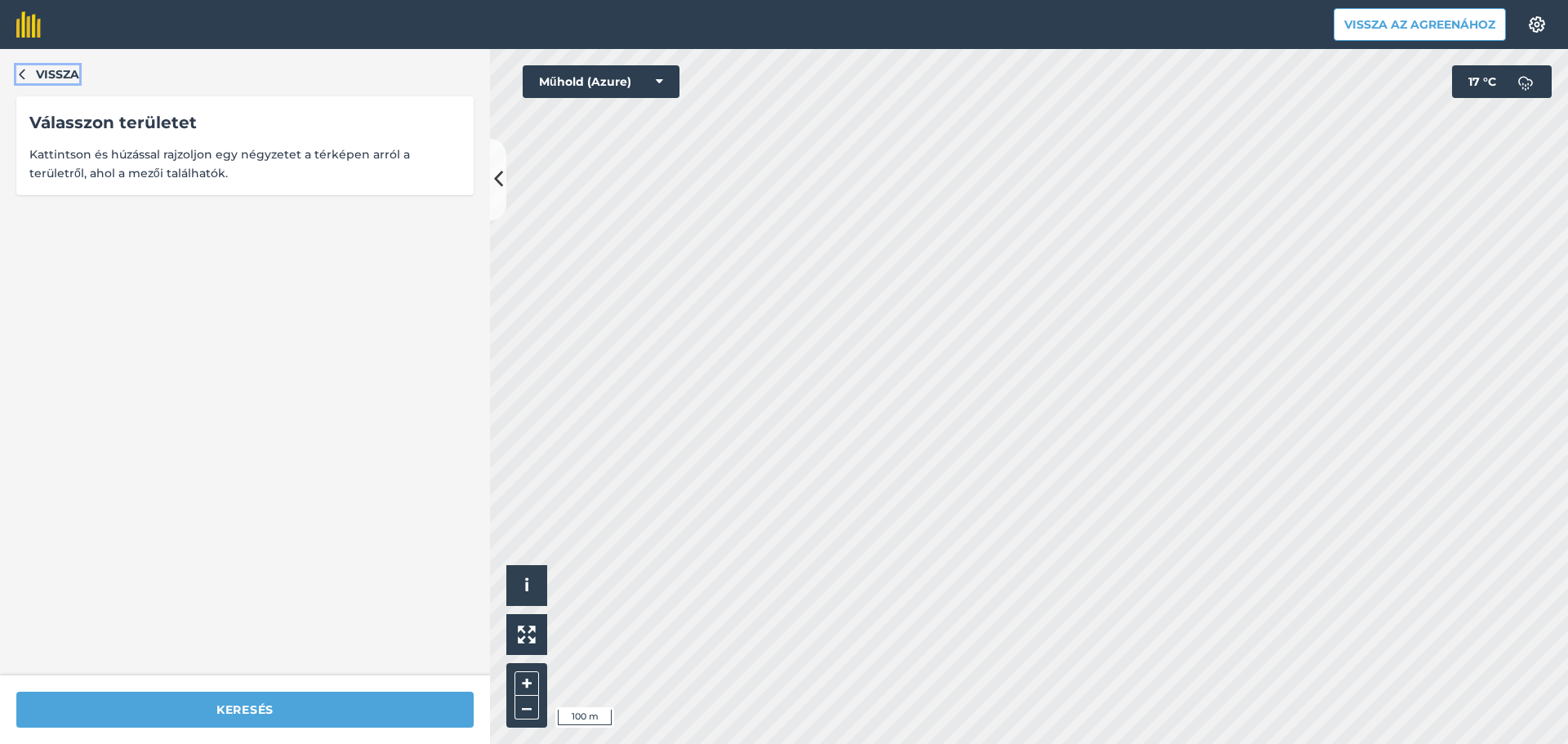
click at [34, 69] on button "Vissza" at bounding box center [47, 74] width 62 height 18
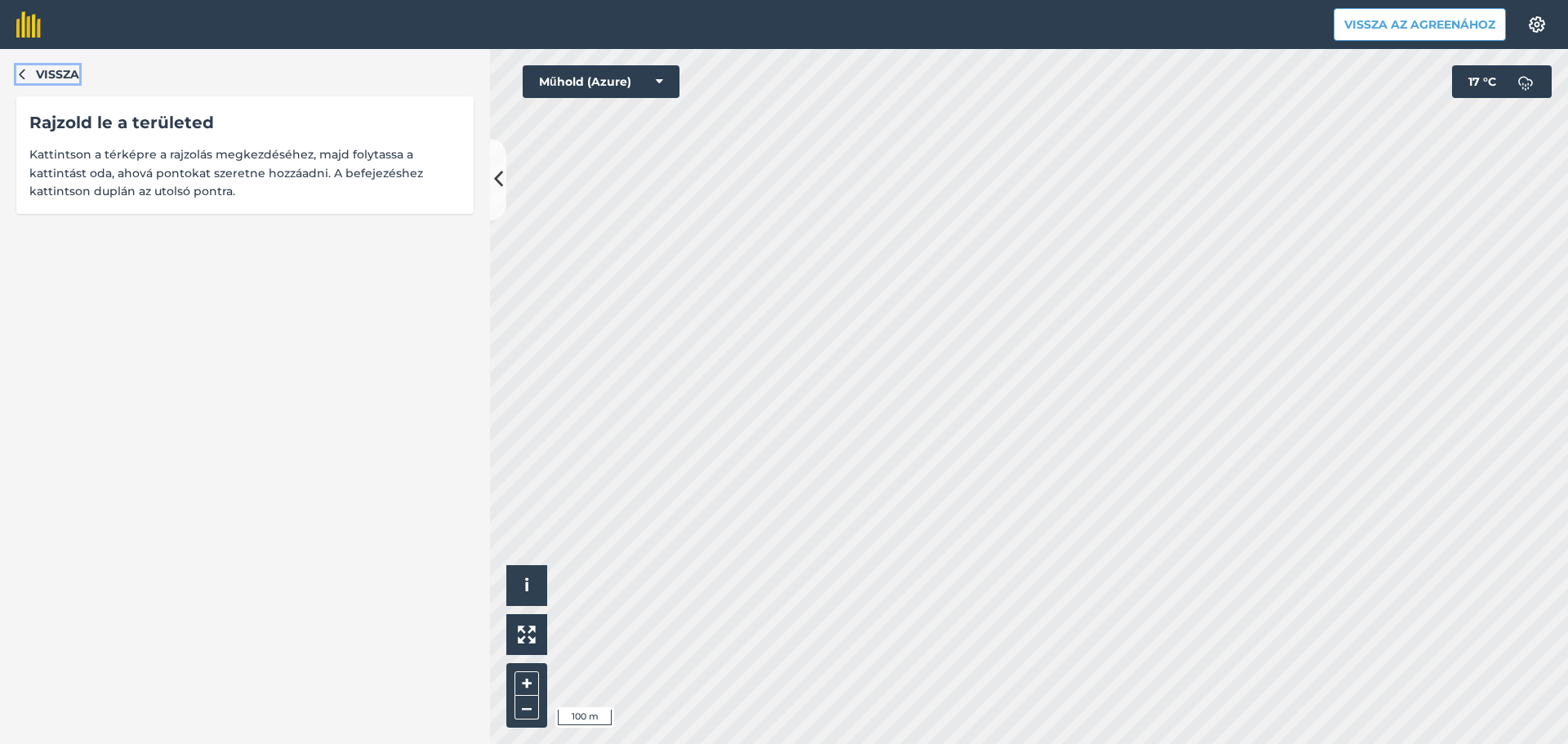
click at [36, 83] on span "Vissza" at bounding box center [58, 74] width 43 height 18
